Goal: Navigation & Orientation: Find specific page/section

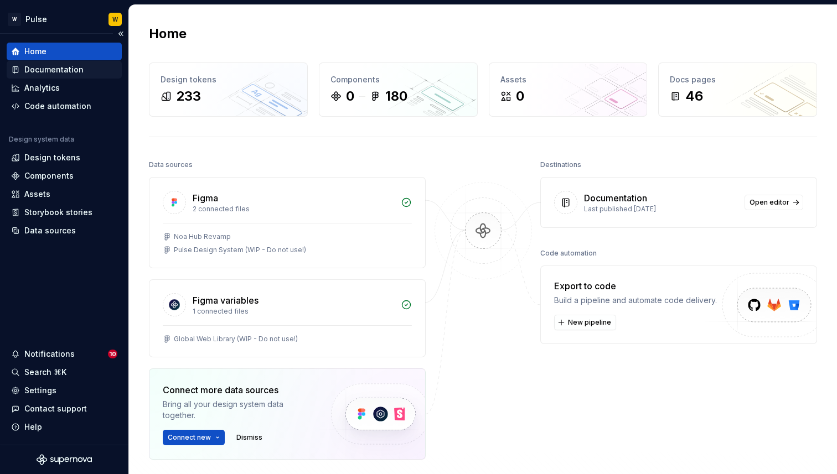
click at [51, 72] on div "Documentation" at bounding box center [53, 69] width 59 height 11
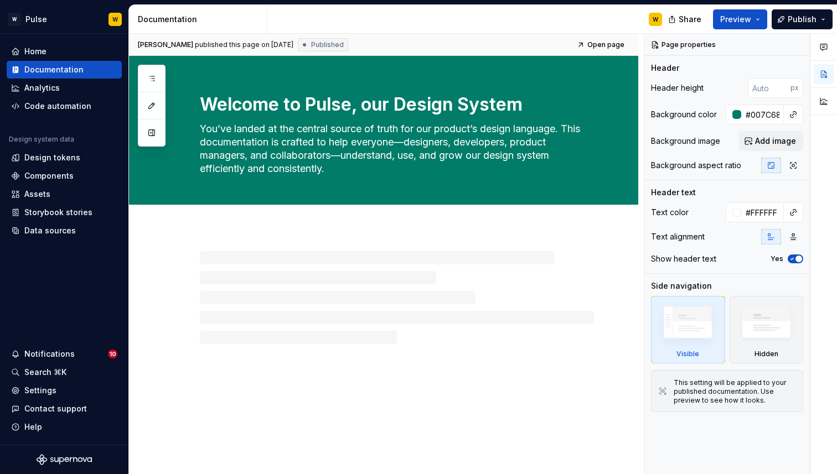
click at [256, 17] on div "Documentation" at bounding box center [200, 19] width 124 height 11
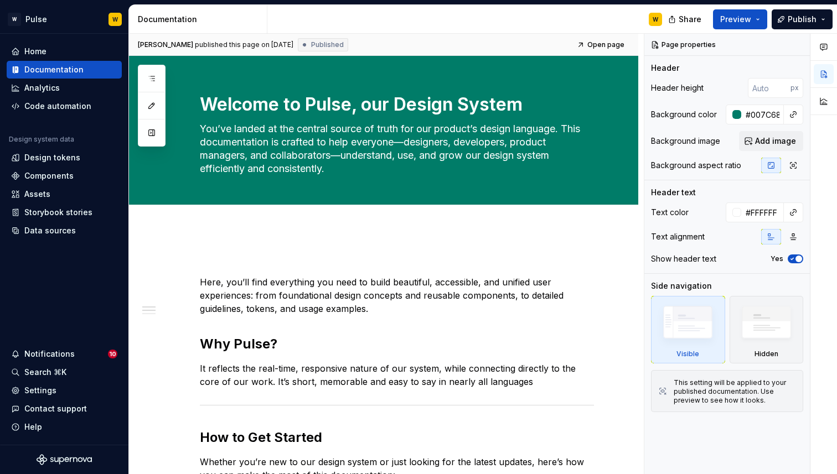
type textarea "*"
click at [37, 392] on div "Settings" at bounding box center [40, 390] width 32 height 11
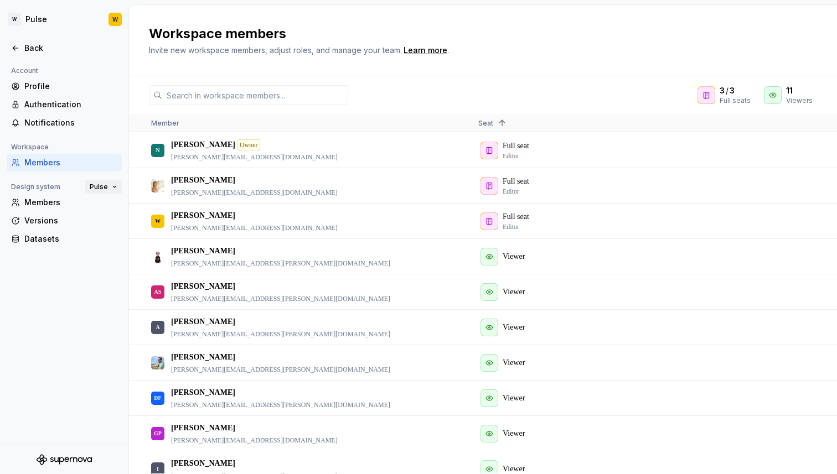
click at [98, 186] on span "Pulse" at bounding box center [99, 187] width 18 height 9
click at [115, 219] on div "Watson" at bounding box center [136, 224] width 63 height 11
click at [103, 187] on span "Watson" at bounding box center [89, 187] width 38 height 9
click at [113, 211] on div "Pulse" at bounding box center [109, 206] width 22 height 11
